Goal: Task Accomplishment & Management: Complete application form

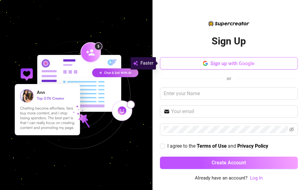
click at [239, 62] on span "Sign up with Google" at bounding box center [233, 64] width 44 height 6
